Goal: Navigation & Orientation: Find specific page/section

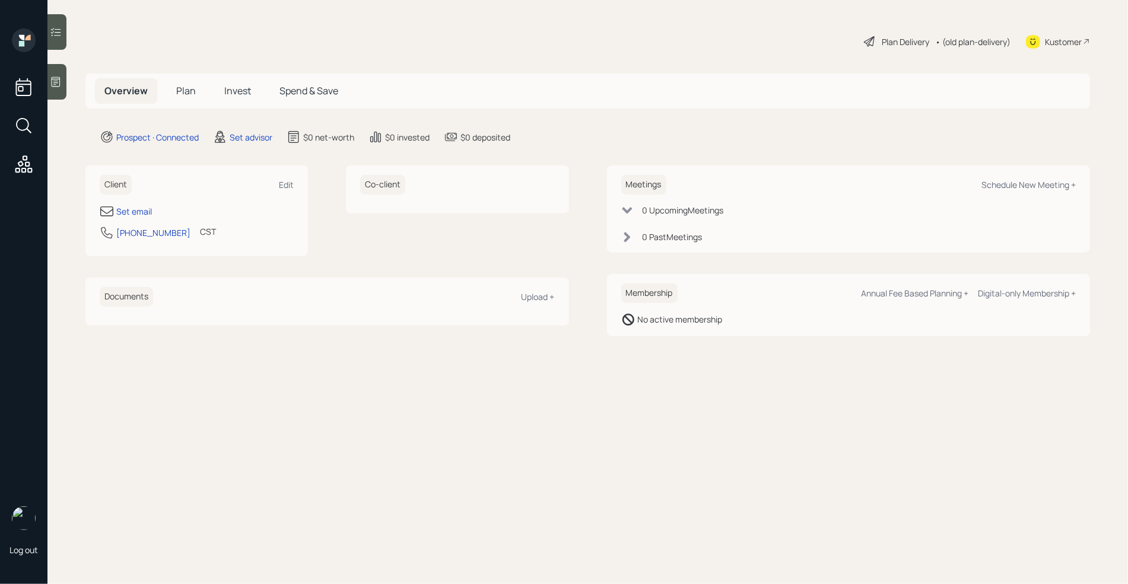
click at [52, 80] on icon at bounding box center [56, 82] width 9 height 10
